Goal: Find specific page/section: Find specific page/section

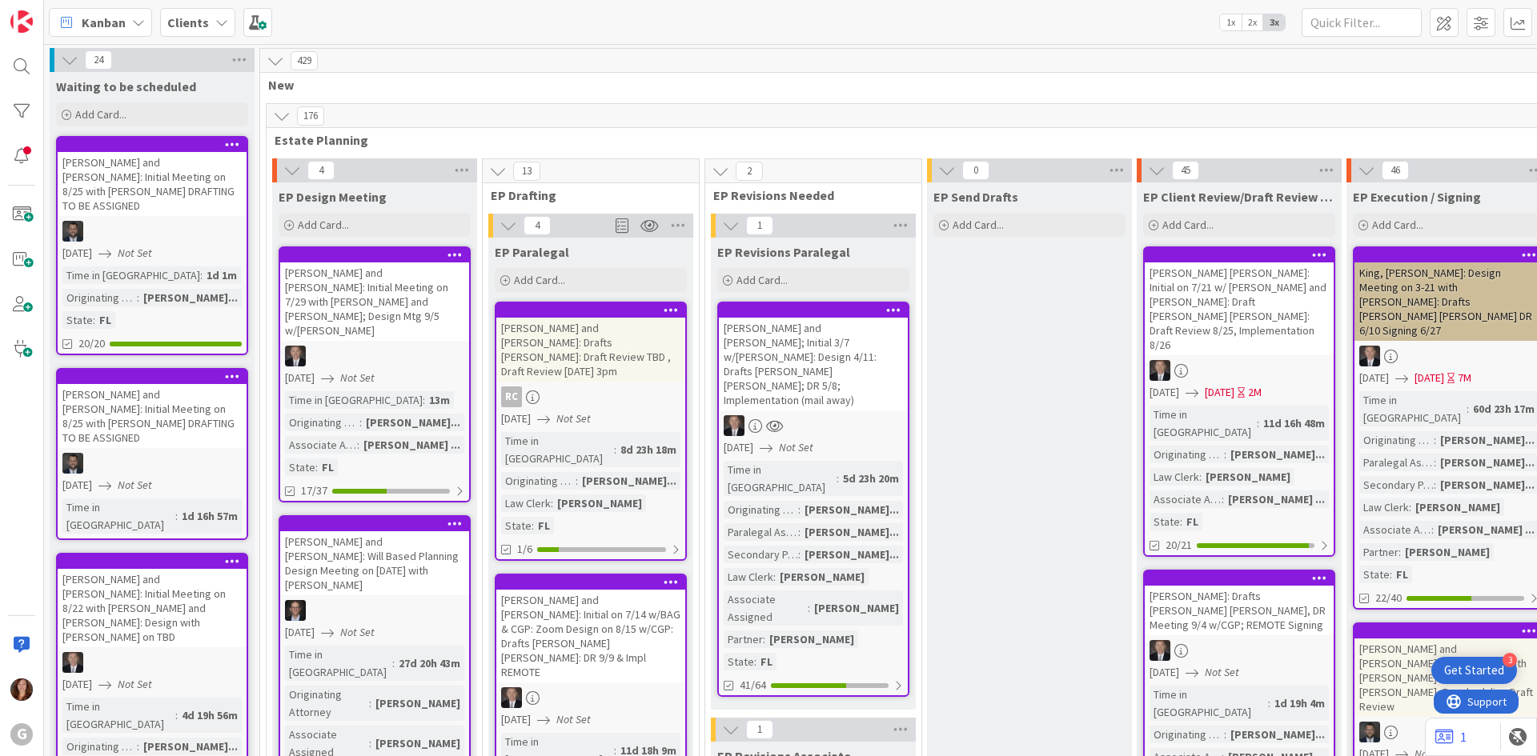
click at [186, 32] on div "Clients" at bounding box center [197, 22] width 75 height 29
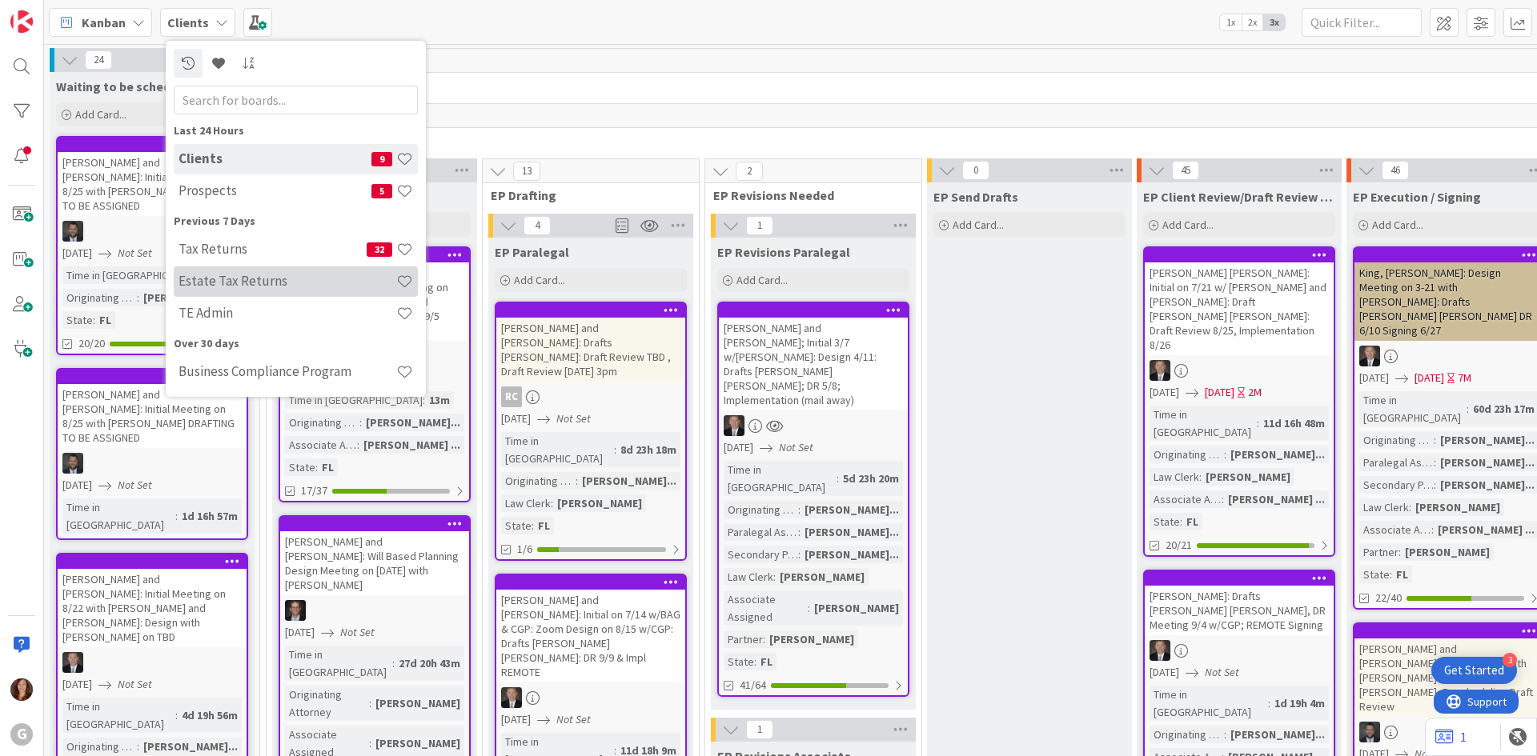
click at [225, 288] on h4 "Estate Tax Returns" at bounding box center [287, 281] width 218 height 16
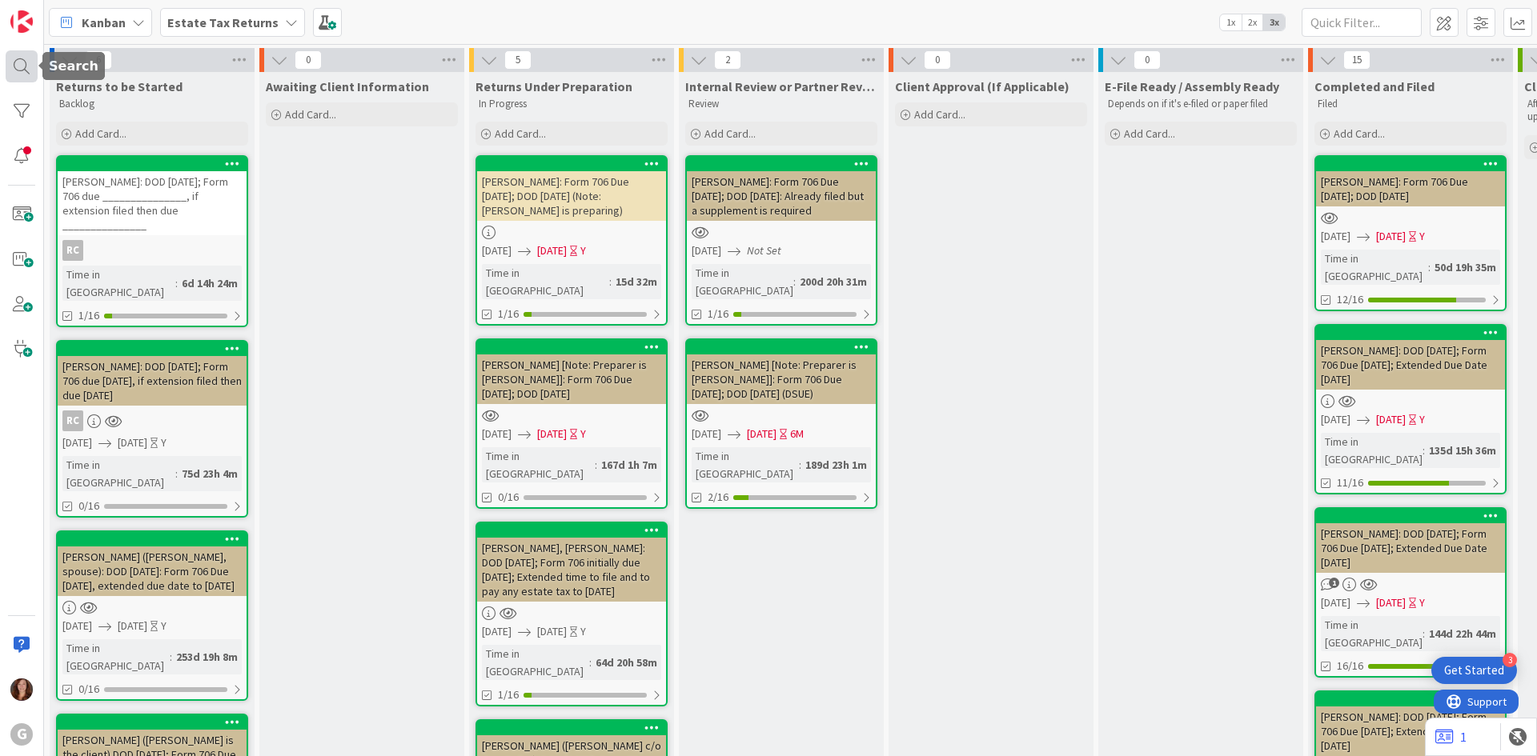
click at [29, 77] on div at bounding box center [22, 66] width 32 height 32
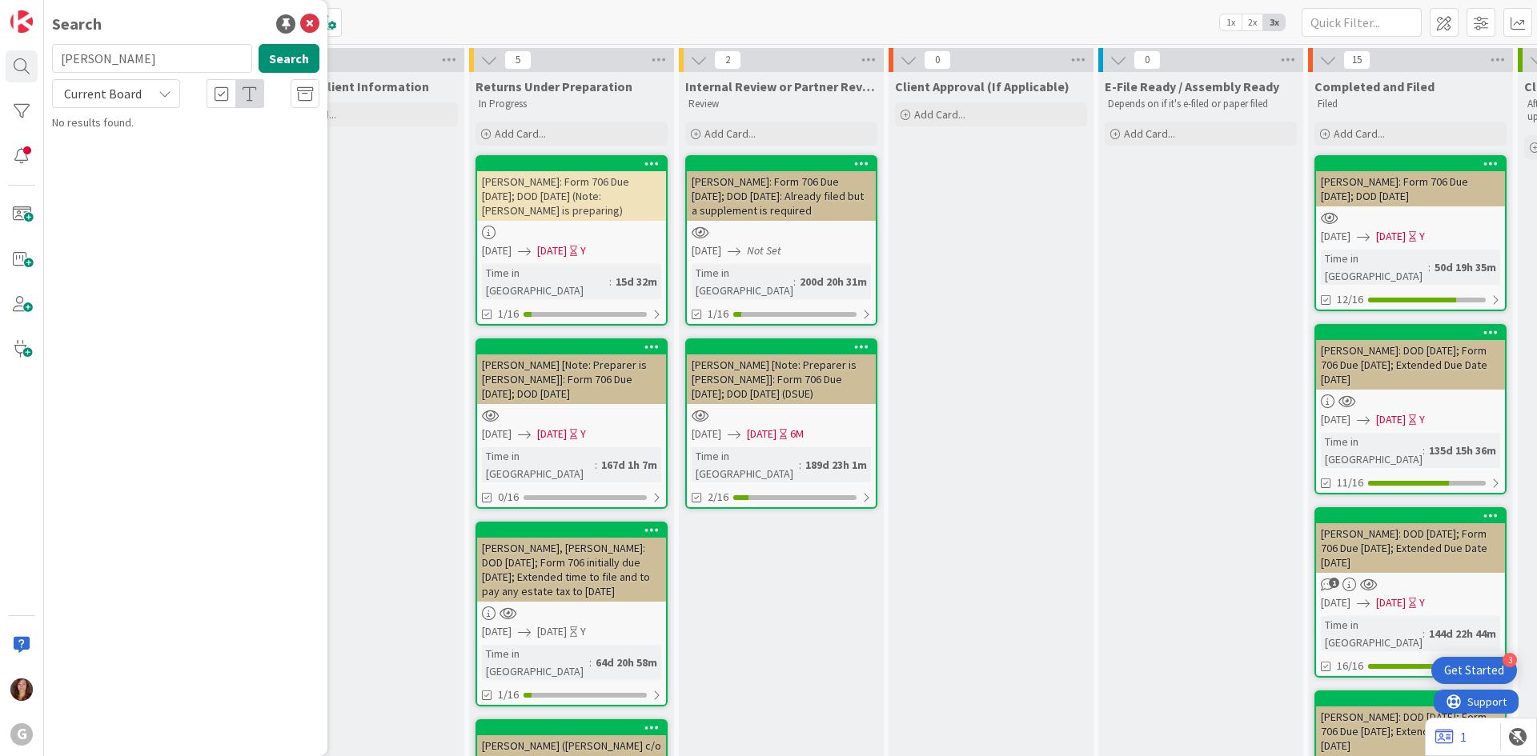
drag, startPoint x: 114, startPoint y: 66, endPoint x: 40, endPoint y: 65, distance: 74.4
click at [40, 65] on div "G Search [PERSON_NAME] Search Current Board No results found." at bounding box center [22, 378] width 44 height 756
type input "[PERSON_NAME]"
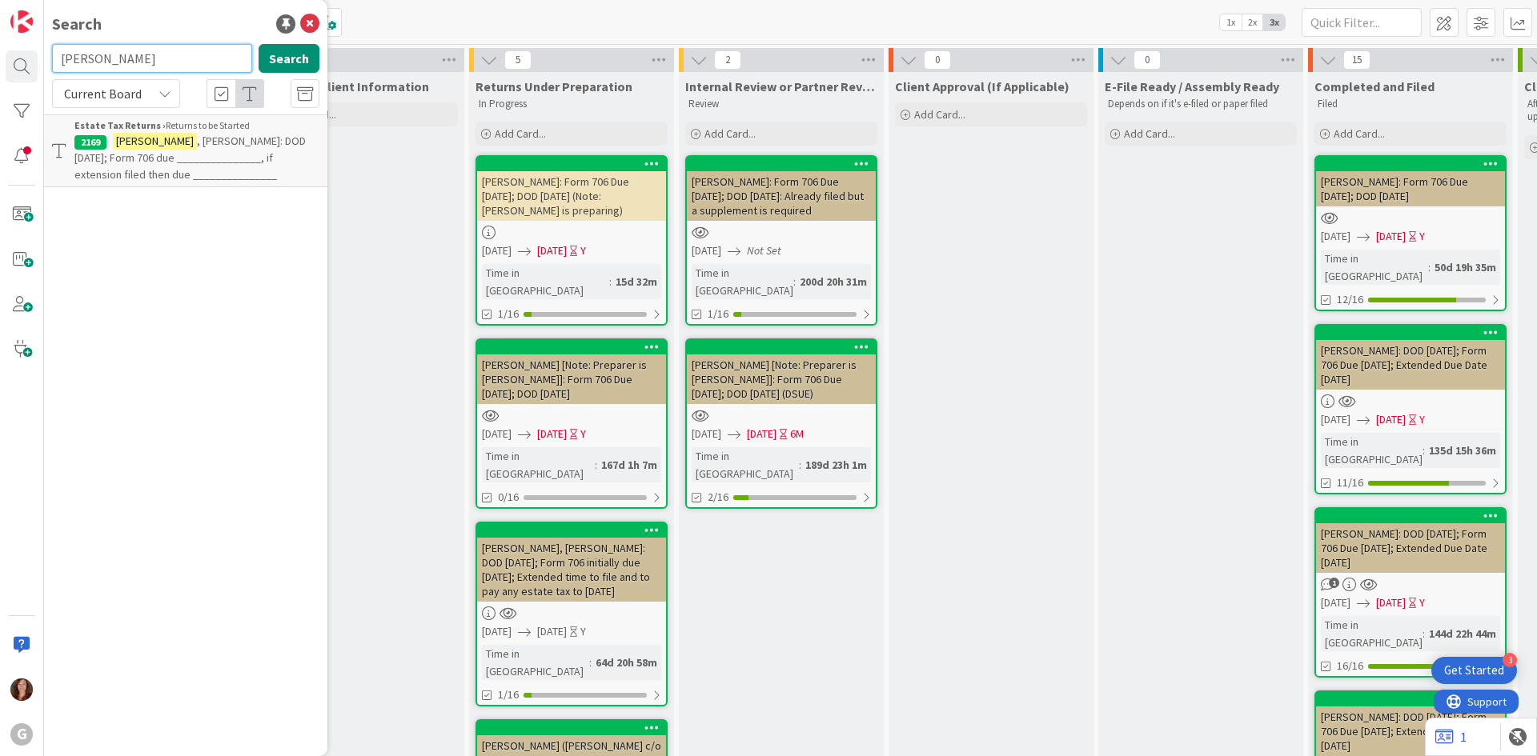
drag, startPoint x: 232, startPoint y: 63, endPoint x: -34, endPoint y: 74, distance: 266.7
click at [0, 74] on html "3 Get Started G Search [PERSON_NAME] Search Current Board Estate Tax Returns › …" at bounding box center [768, 378] width 1537 height 756
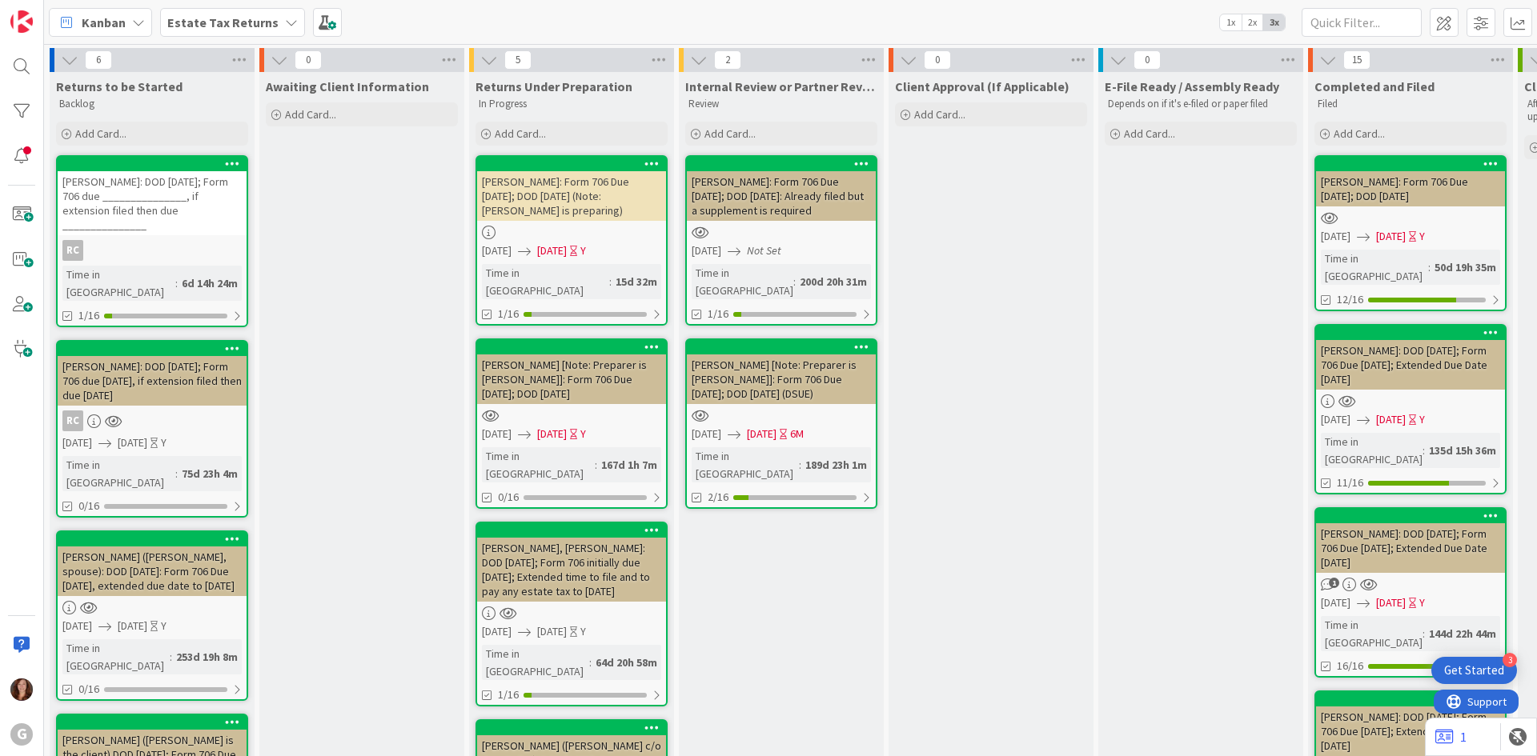
click at [189, 26] on b "Estate Tax Returns" at bounding box center [222, 22] width 111 height 16
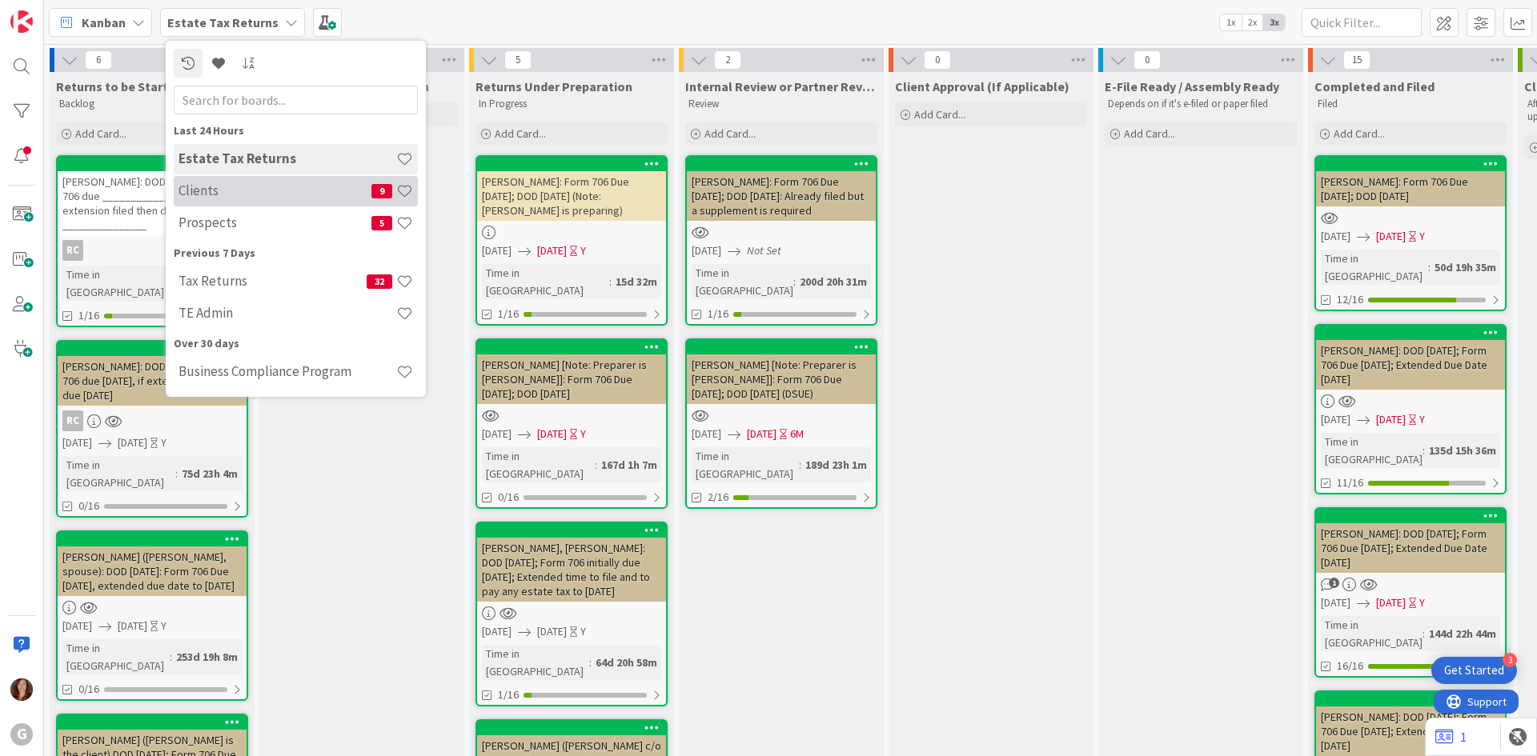
click at [214, 188] on h4 "Clients" at bounding box center [274, 190] width 193 height 16
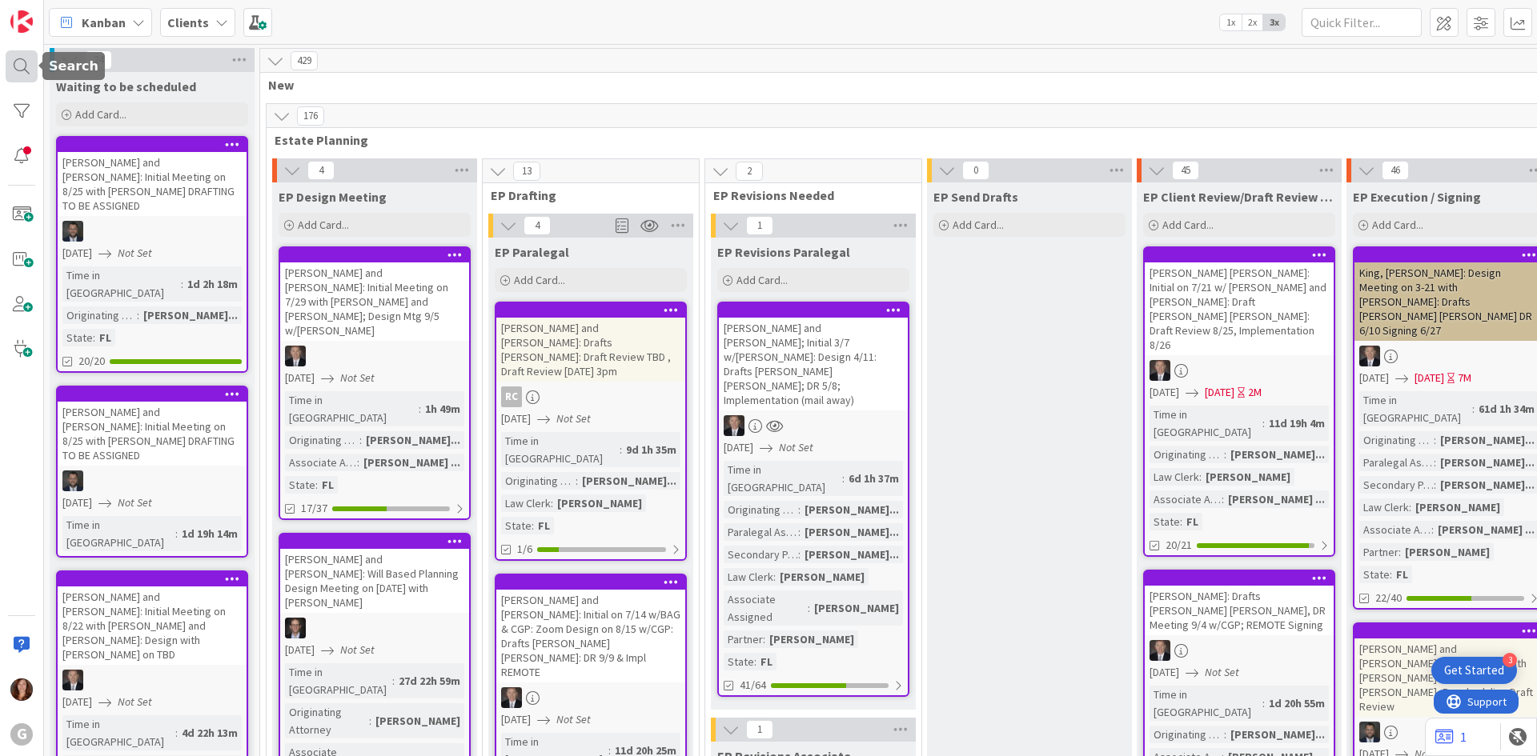
click at [18, 68] on div at bounding box center [22, 66] width 32 height 32
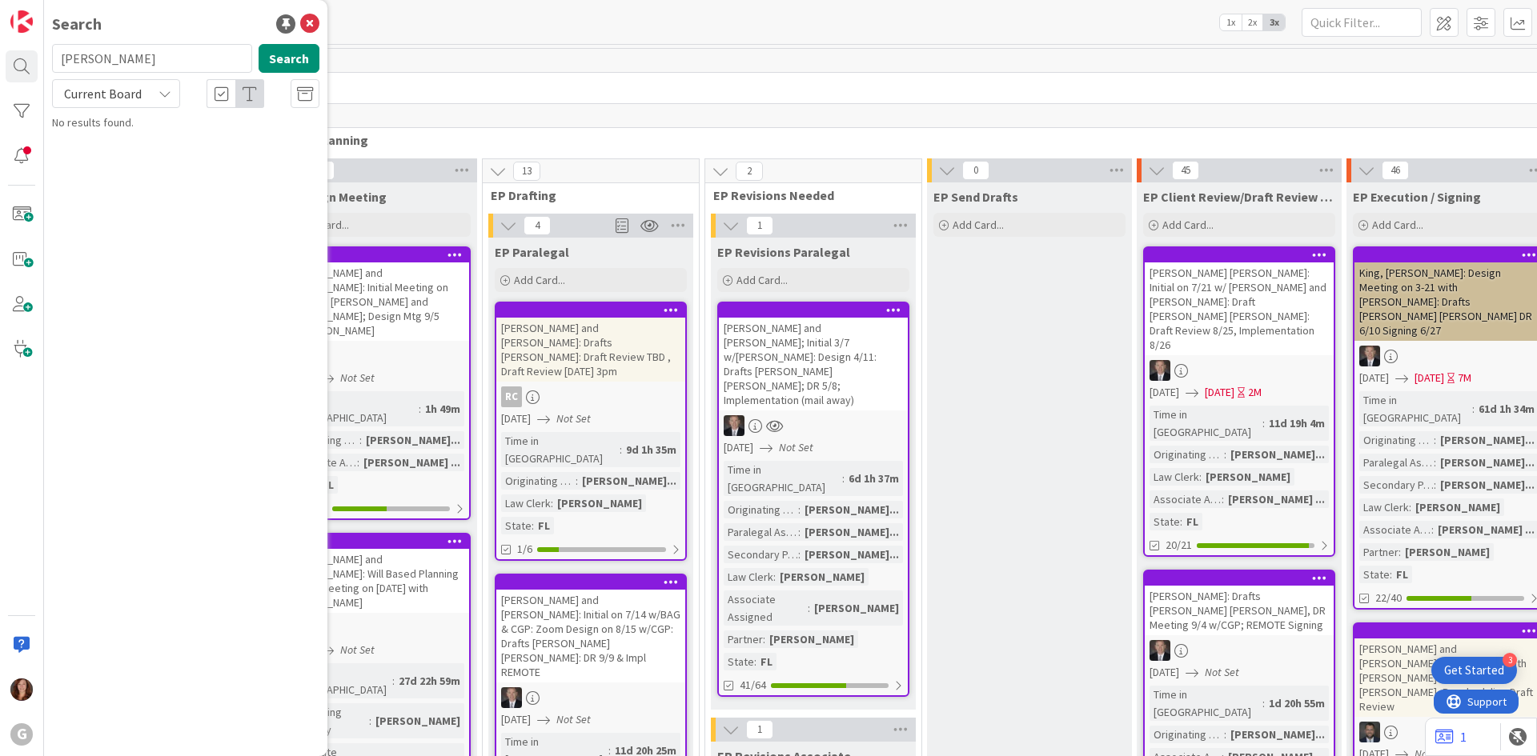
drag, startPoint x: 114, startPoint y: 59, endPoint x: 2, endPoint y: 58, distance: 112.9
click at [2, 58] on div "G Search [PERSON_NAME] Search Current Board No results found." at bounding box center [22, 378] width 44 height 756
type input "[PERSON_NAME]"
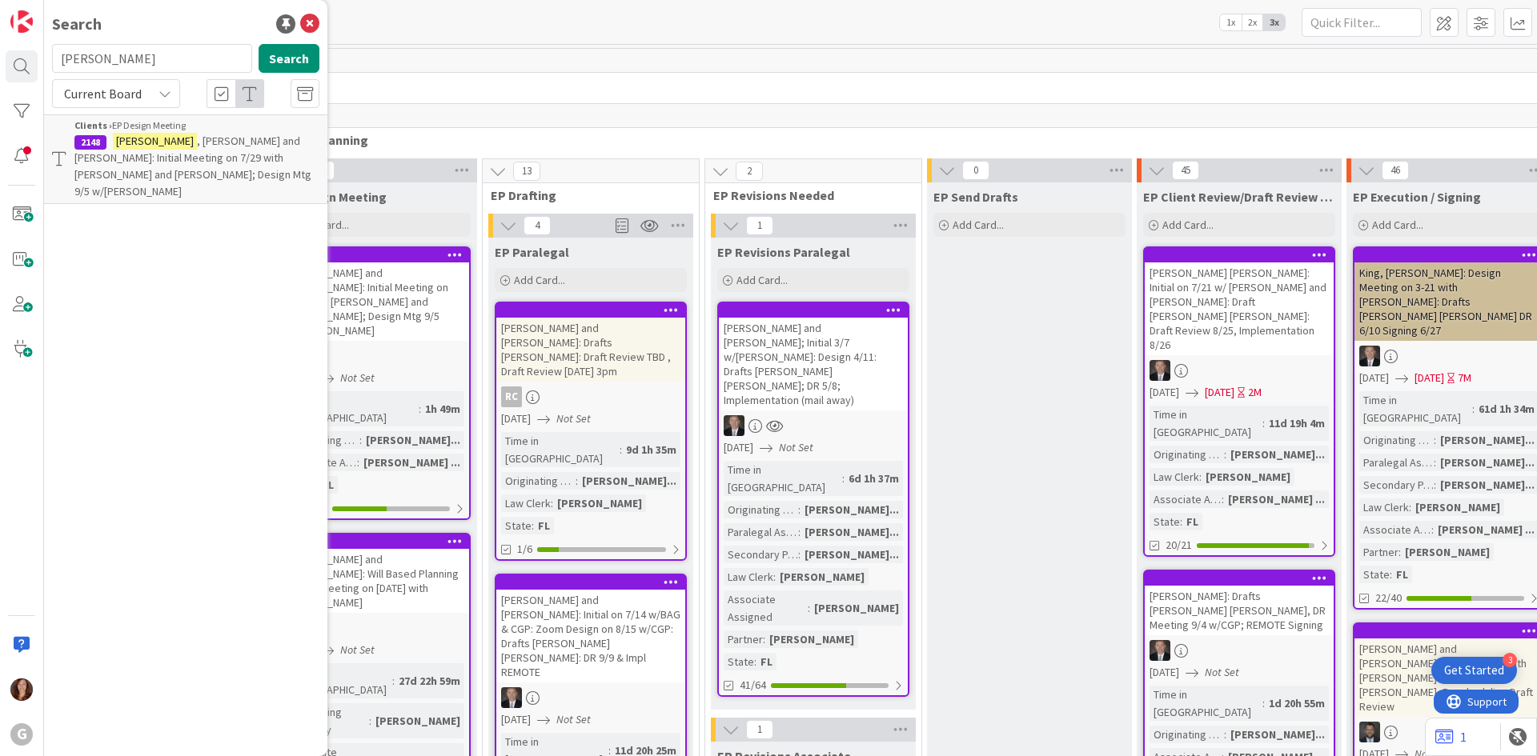
click at [182, 145] on span ", [PERSON_NAME] and [PERSON_NAME]: Initial Meeting on 7/29 with [PERSON_NAME] a…" at bounding box center [192, 166] width 237 height 65
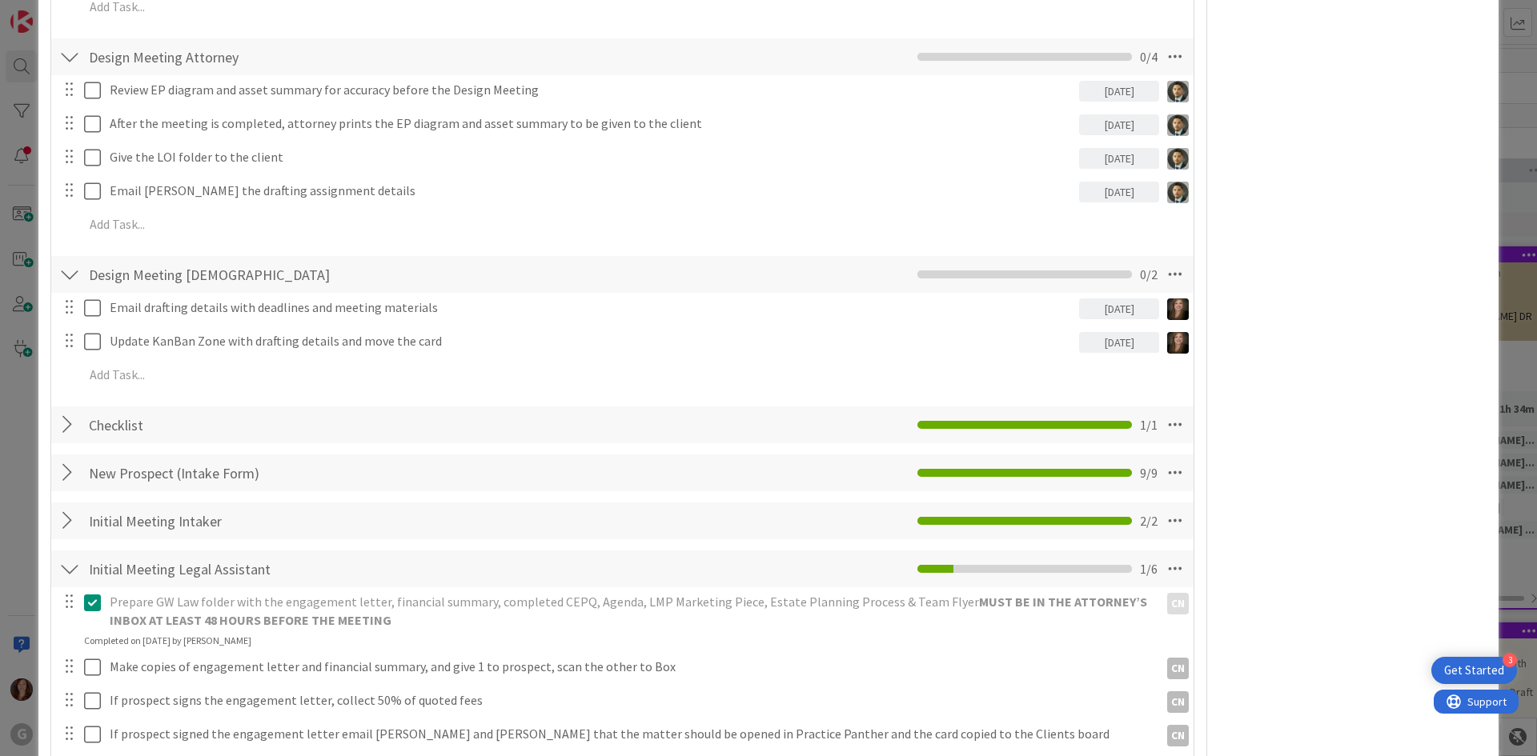
scroll to position [1242, 0]
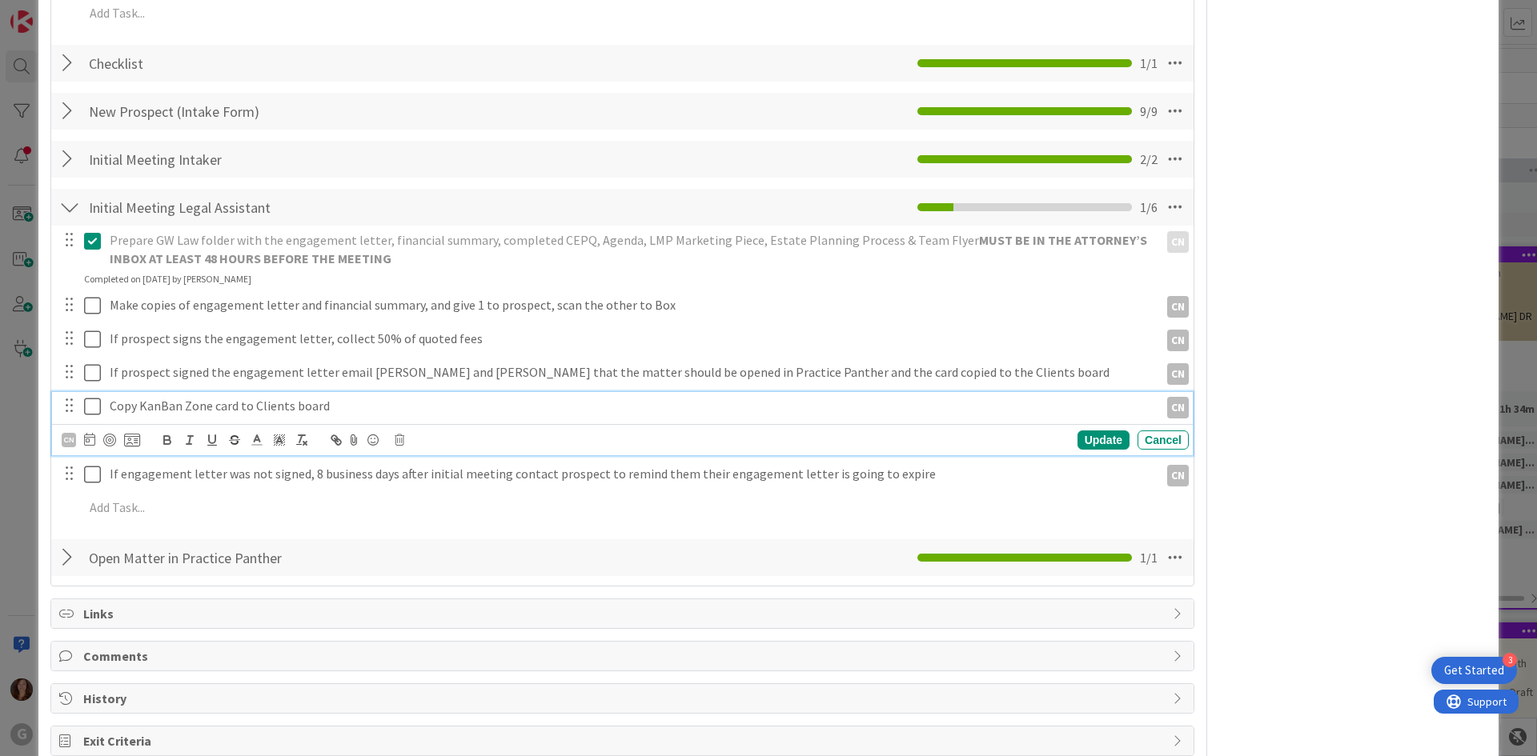
click at [94, 409] on icon at bounding box center [96, 406] width 24 height 19
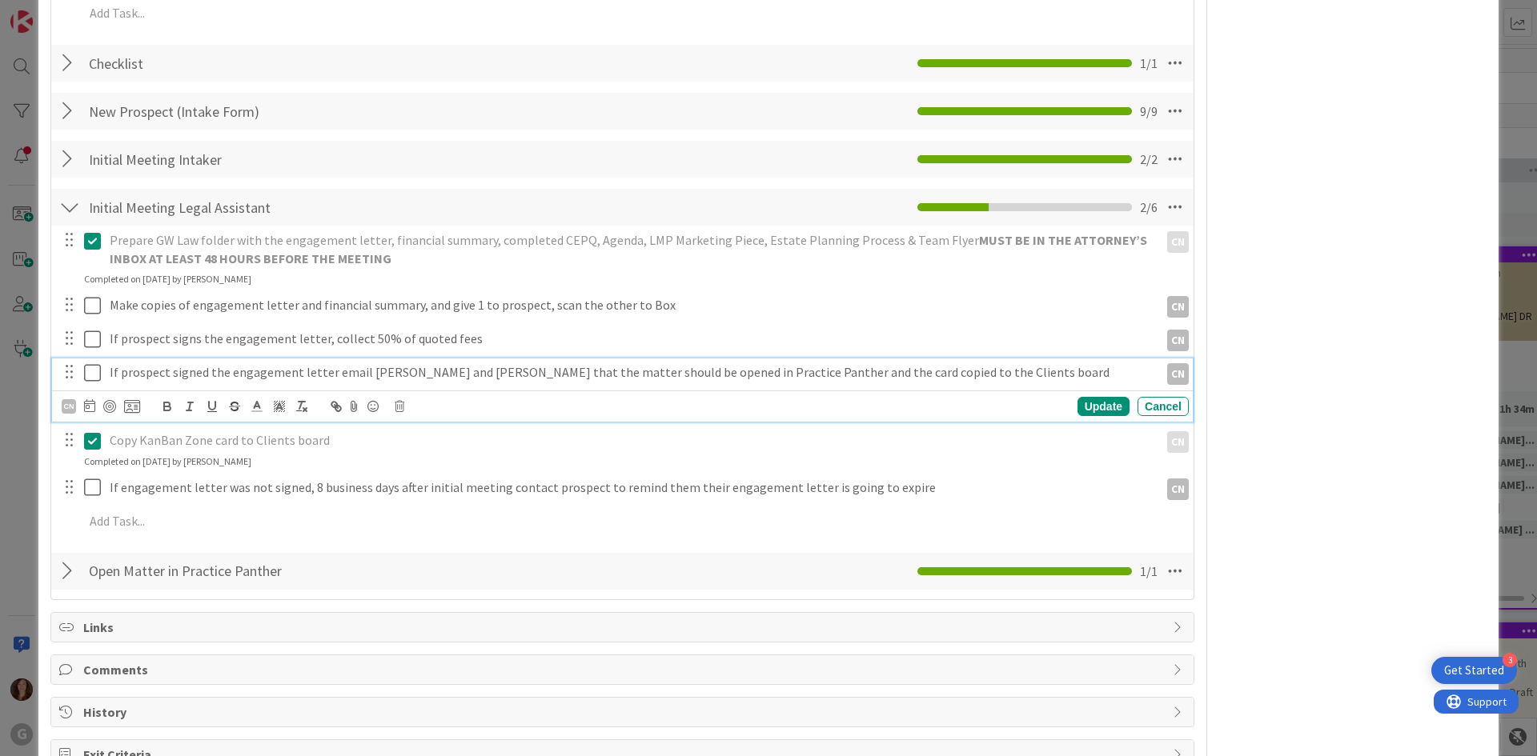
click at [94, 374] on icon at bounding box center [96, 372] width 24 height 19
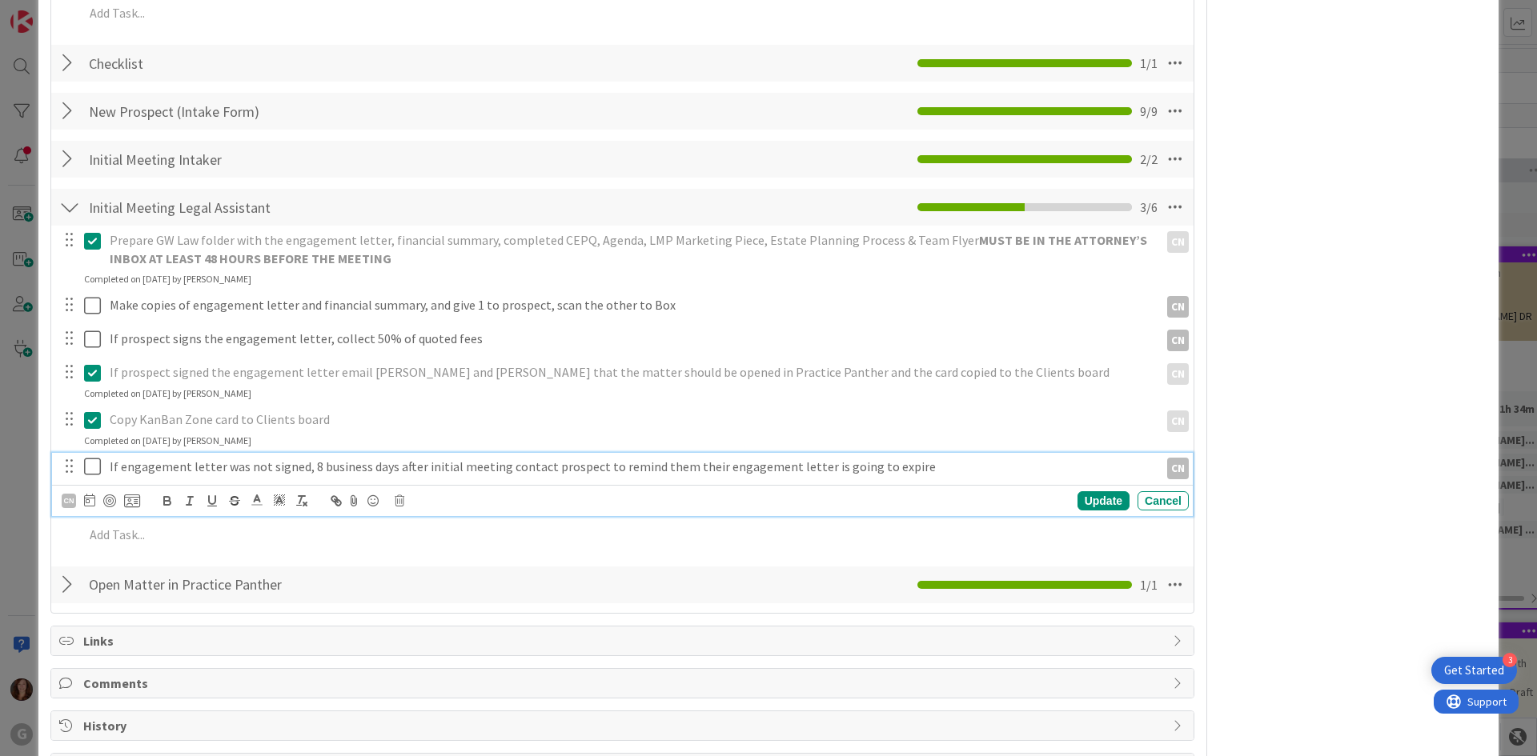
click at [198, 467] on p "If engagement letter was not signed, 8 business days after initial meeting cont…" at bounding box center [631, 467] width 1043 height 18
click at [402, 505] on icon at bounding box center [400, 500] width 10 height 11
click at [438, 559] on div "Delete" at bounding box center [440, 569] width 59 height 29
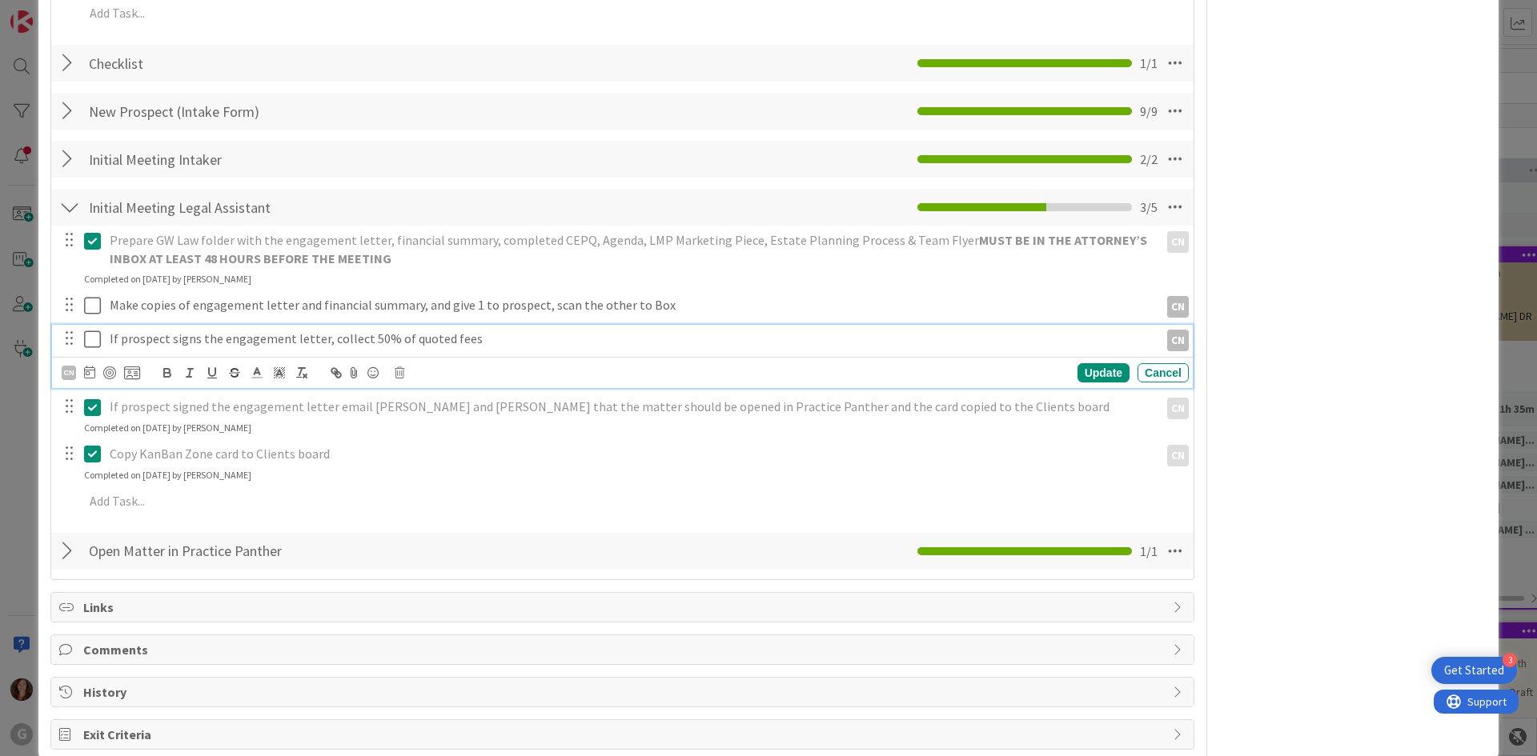
click at [93, 348] on icon at bounding box center [96, 339] width 24 height 19
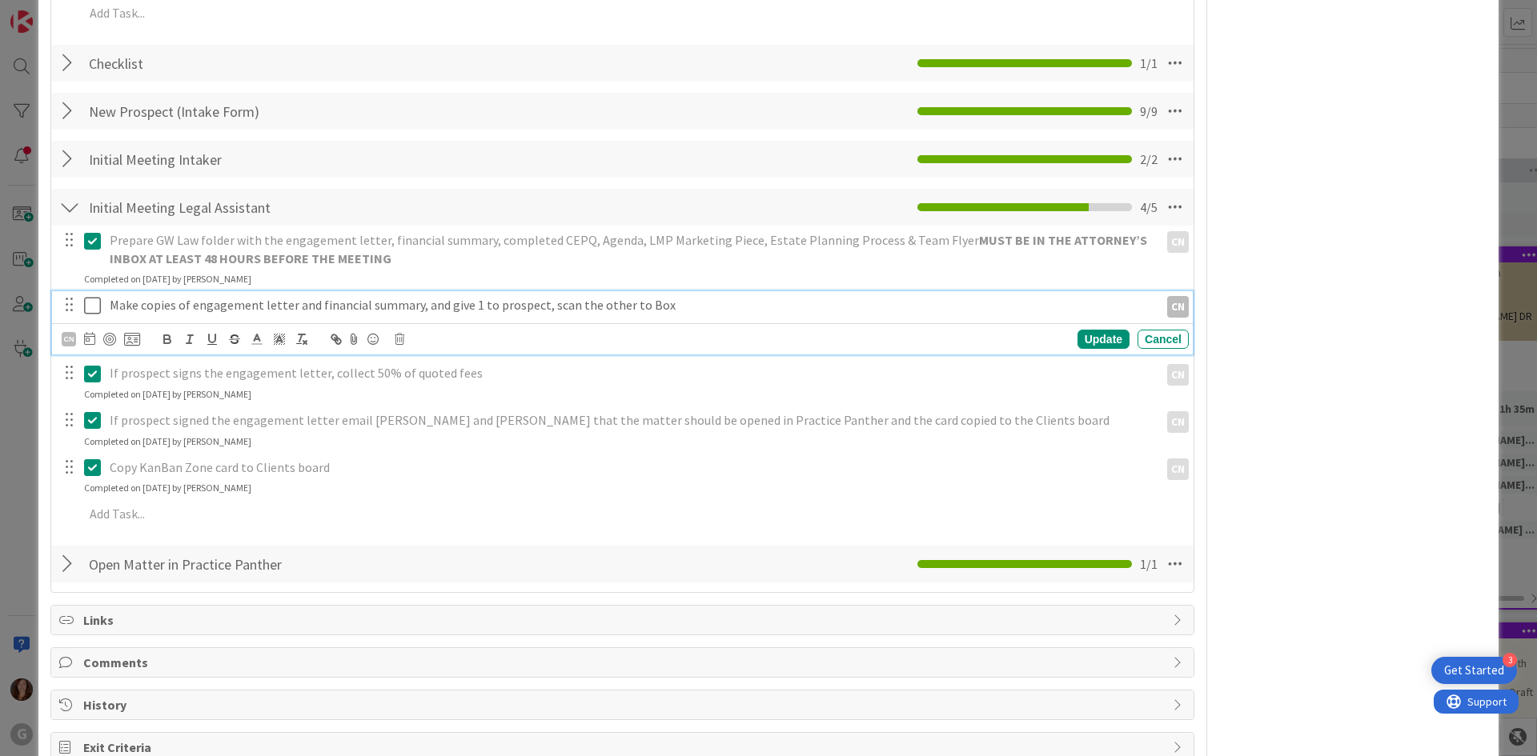
click at [94, 312] on icon at bounding box center [96, 305] width 24 height 19
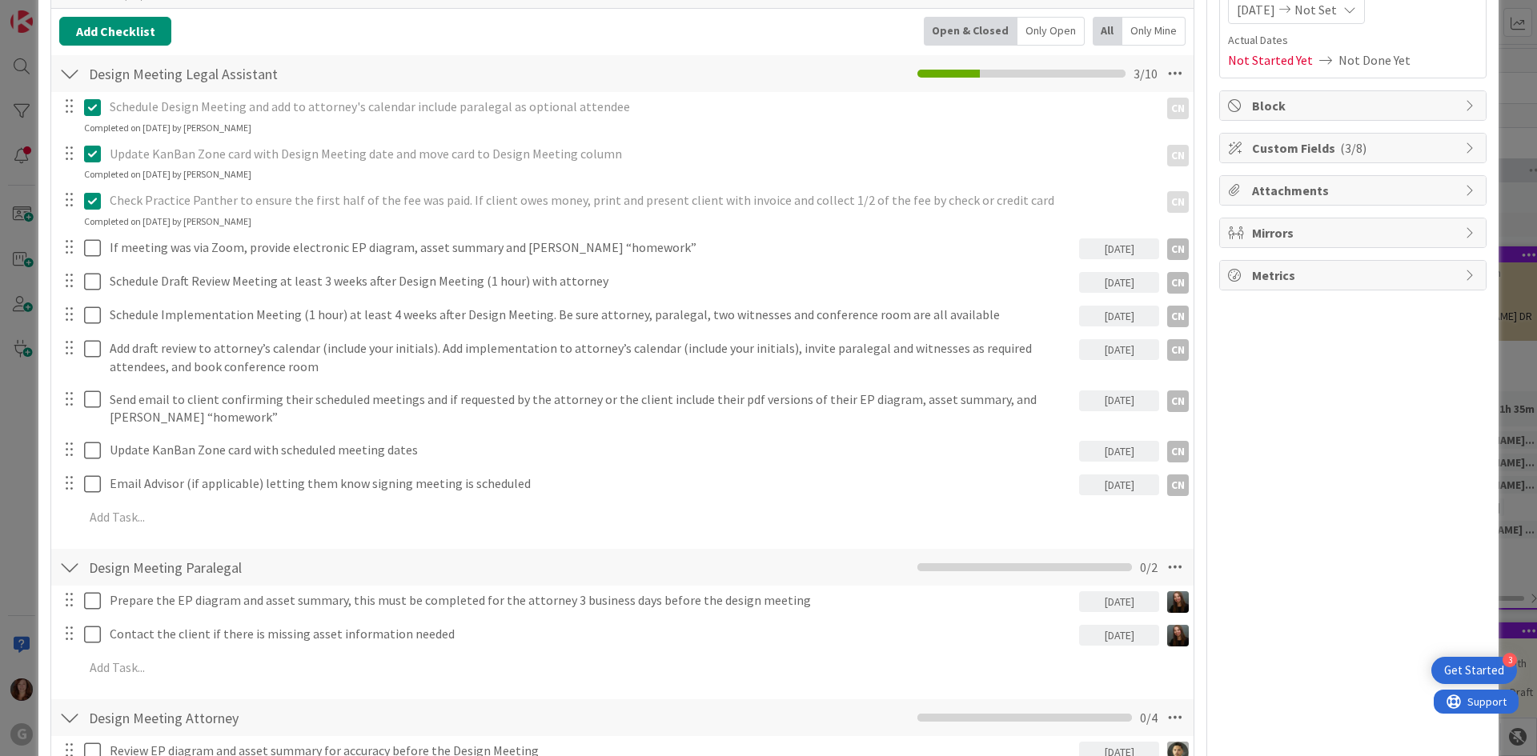
scroll to position [94, 0]
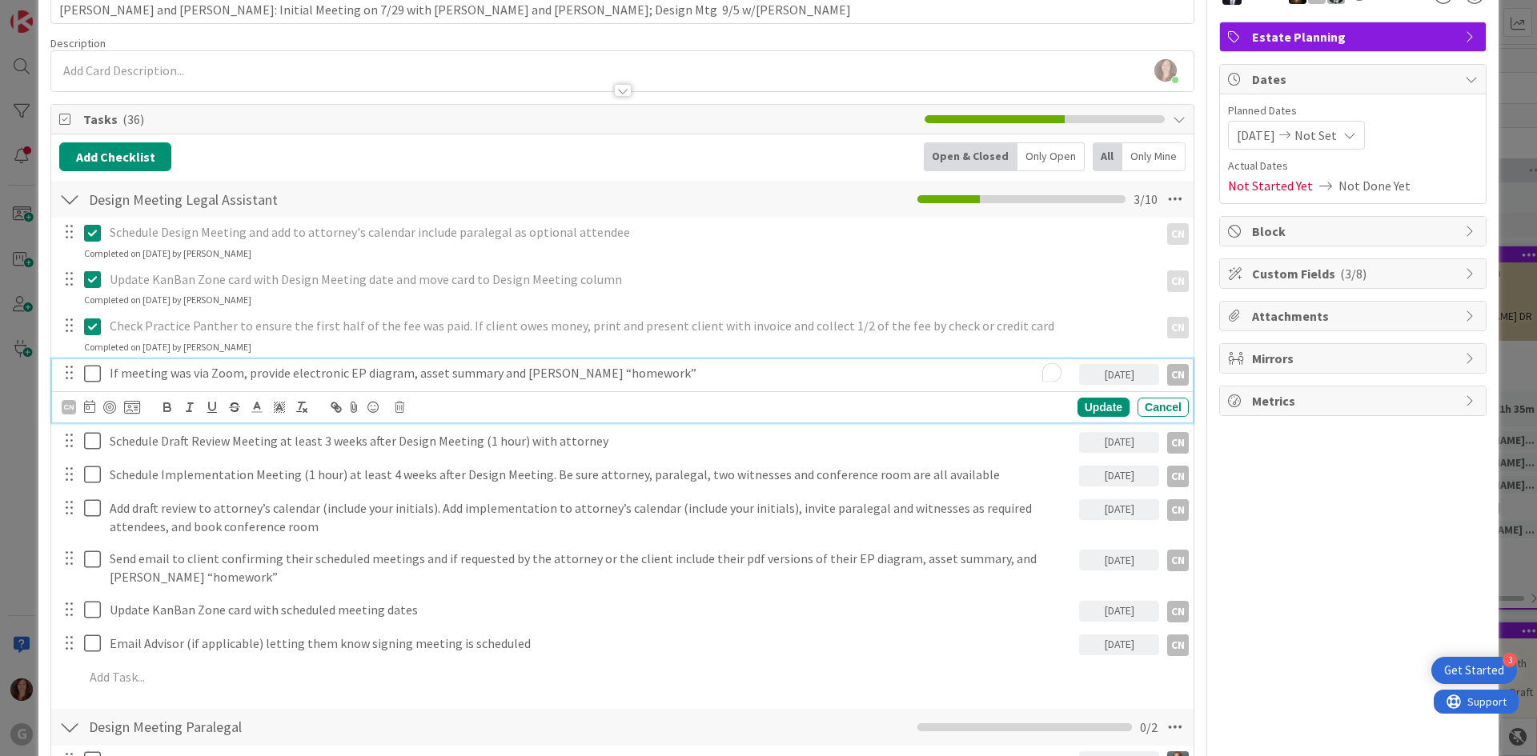
click at [287, 375] on p "If meeting was via Zoom, provide electronic EP diagram, asset summary and [PERS…" at bounding box center [591, 373] width 963 height 18
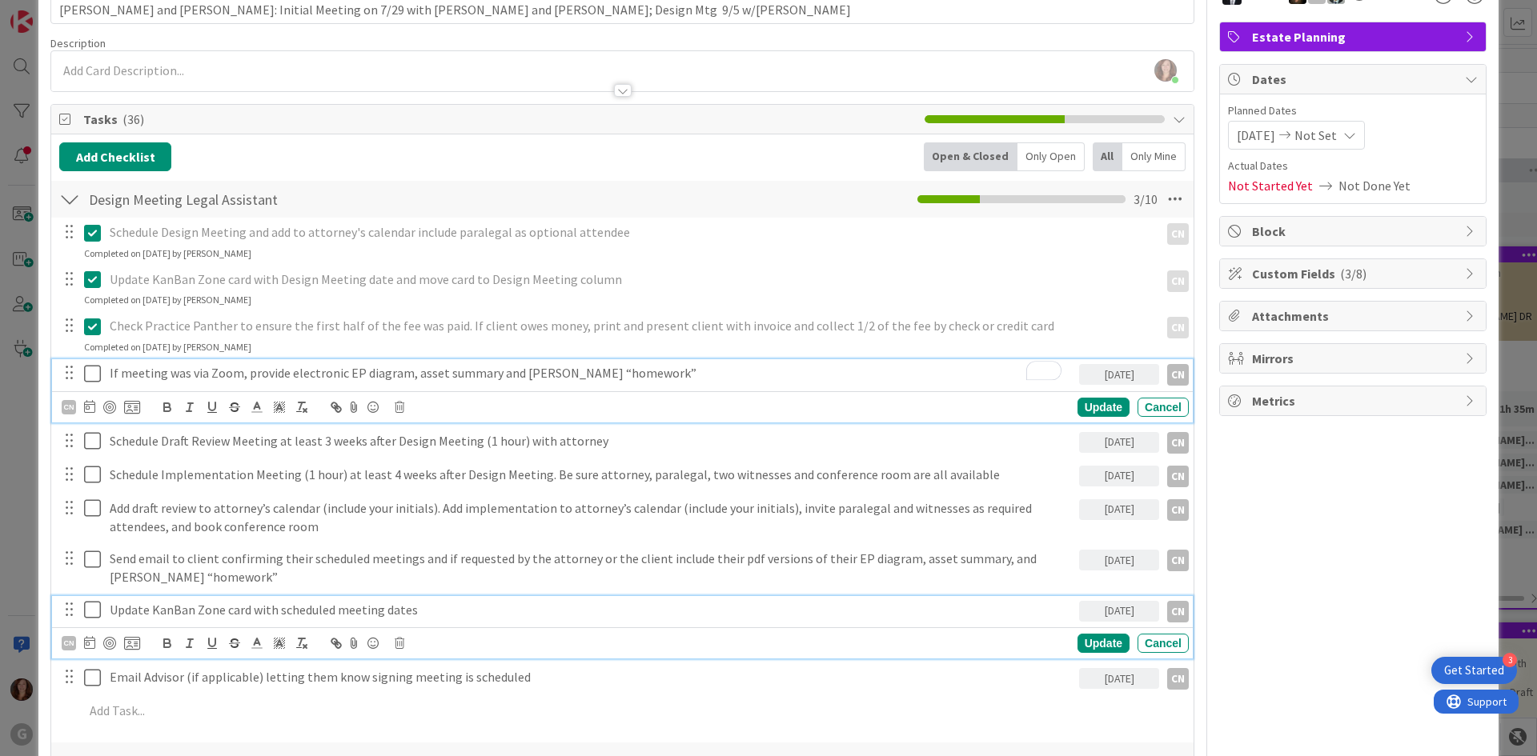
click at [775, 614] on p "Update KanBan Zone card with scheduled meeting dates" at bounding box center [591, 610] width 963 height 18
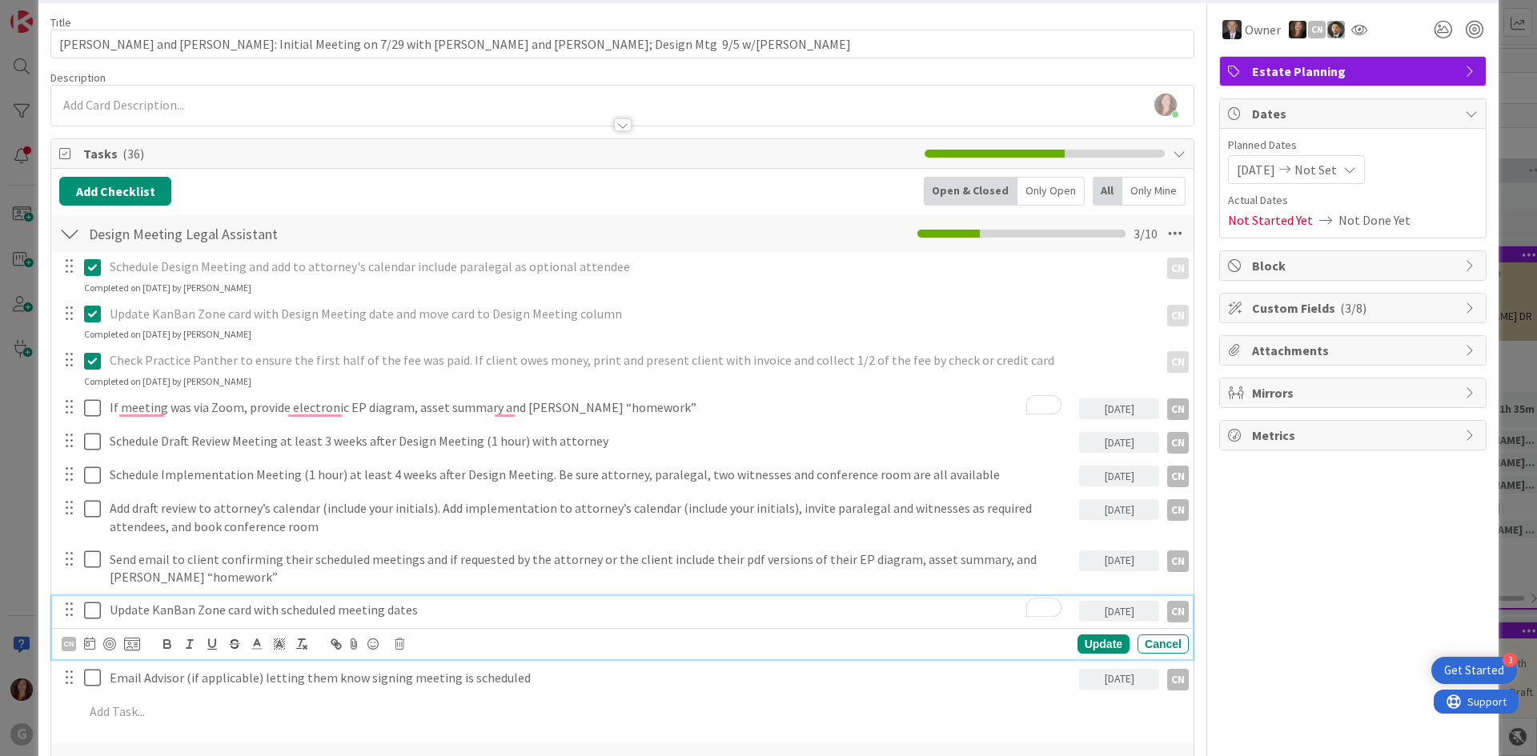
scroll to position [0, 0]
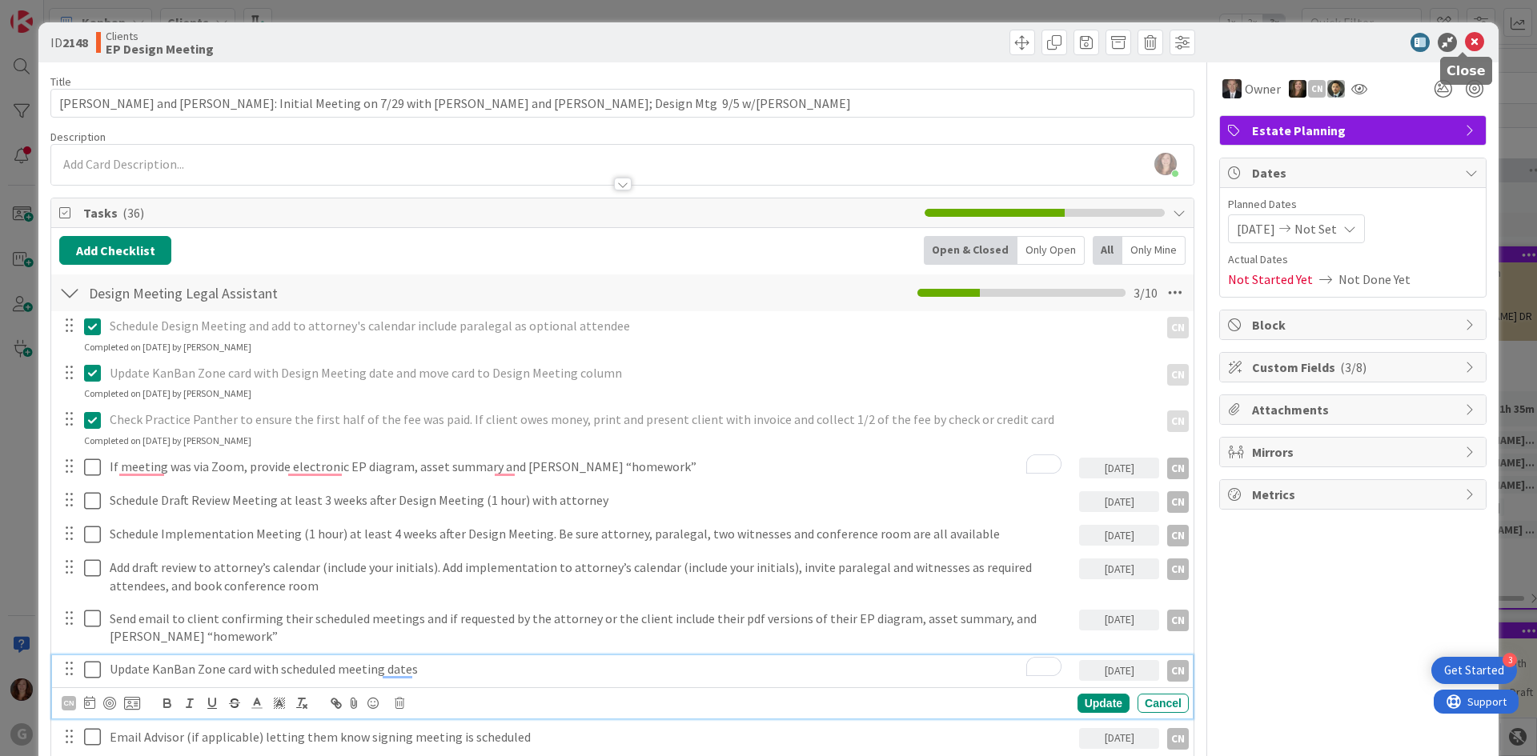
click at [1465, 46] on icon at bounding box center [1474, 42] width 19 height 19
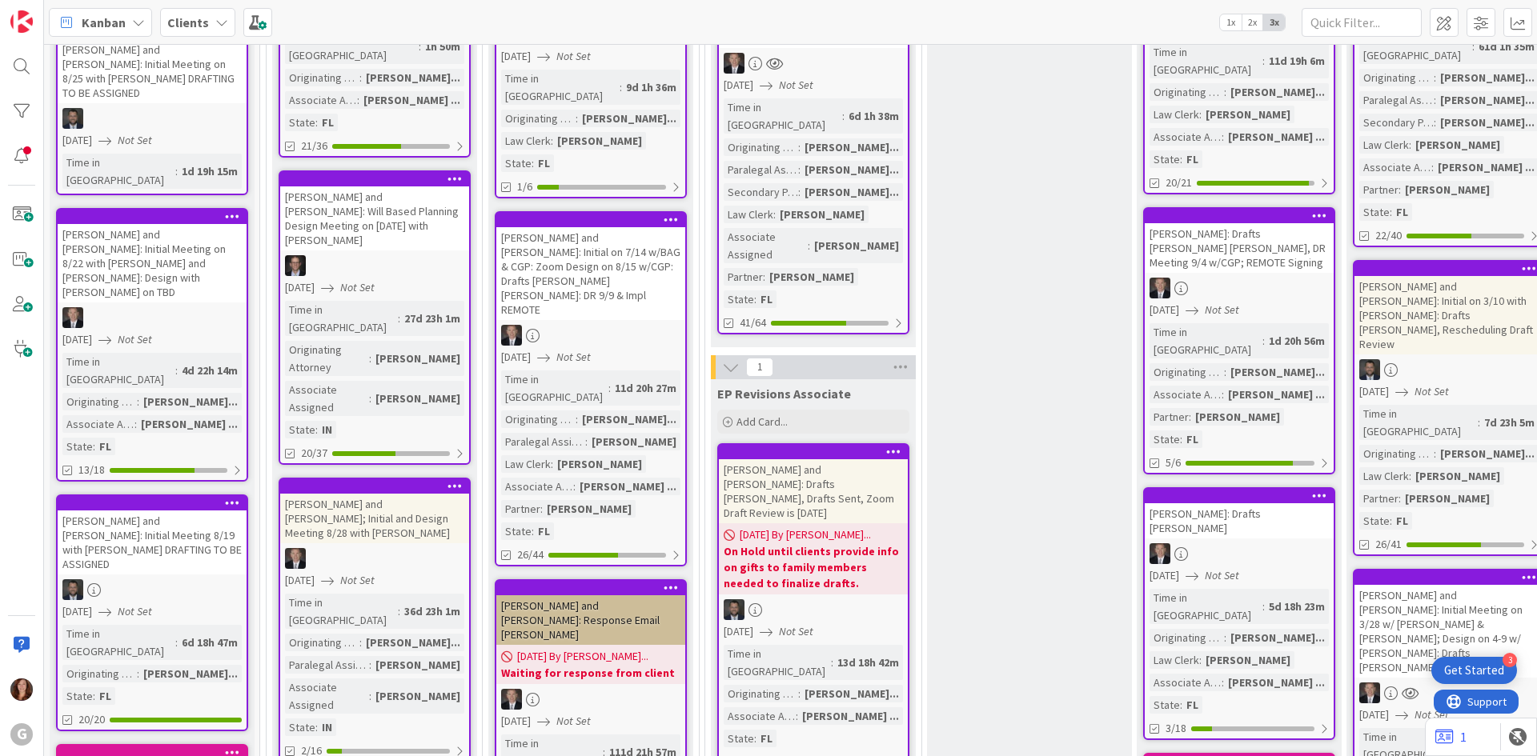
scroll to position [560, 0]
